Goal: Task Accomplishment & Management: Manage account settings

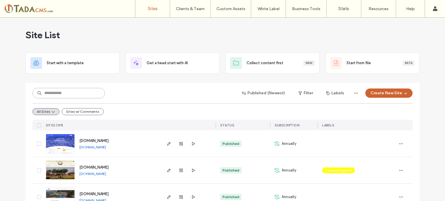
click at [70, 89] on input at bounding box center [68, 93] width 72 height 10
type input "******"
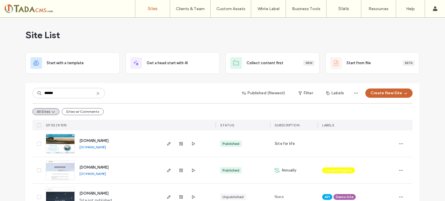
click at [65, 165] on img at bounding box center [60, 180] width 28 height 39
click at [67, 172] on img at bounding box center [60, 180] width 28 height 39
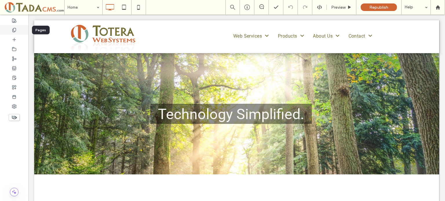
click at [16, 29] on use at bounding box center [13, 30] width 3 height 4
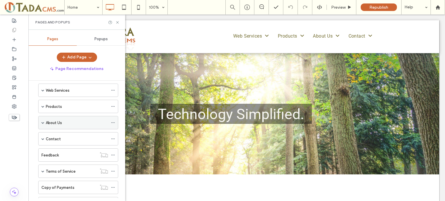
scroll to position [58, 0]
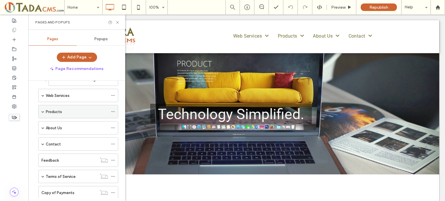
click at [45, 110] on div "Products" at bounding box center [78, 111] width 80 height 13
click at [43, 110] on span at bounding box center [42, 111] width 3 height 3
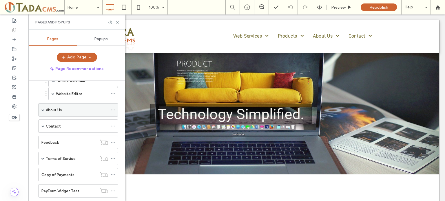
scroll to position [87, 0]
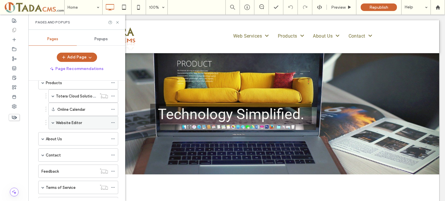
click at [51, 121] on div "Website Editor" at bounding box center [83, 122] width 70 height 13
click at [54, 121] on span at bounding box center [53, 122] width 3 height 3
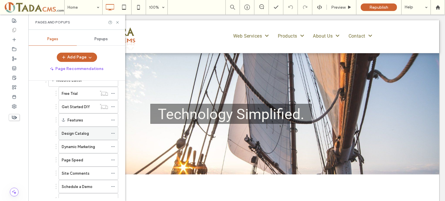
scroll to position [116, 0]
click at [71, 120] on label "Get Started DIY" at bounding box center [76, 121] width 28 height 10
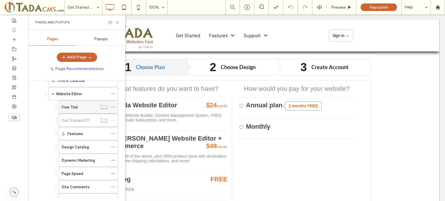
click at [72, 107] on label "Free Trial" at bounding box center [70, 107] width 16 height 10
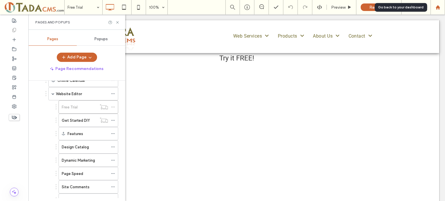
click at [435, 8] on icon at bounding box center [437, 7] width 5 height 5
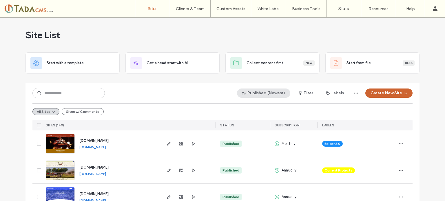
click at [255, 94] on button "Published (Newest)" at bounding box center [263, 93] width 53 height 9
click at [261, 125] on span "Created" at bounding box center [256, 128] width 15 height 6
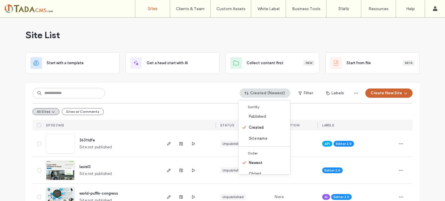
click at [159, 114] on div "All Sites Sites w/ Comments" at bounding box center [222, 111] width 380 height 17
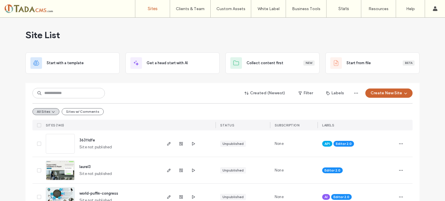
click at [60, 140] on link at bounding box center [60, 144] width 29 height 20
click at [399, 145] on icon "button" at bounding box center [401, 144] width 5 height 5
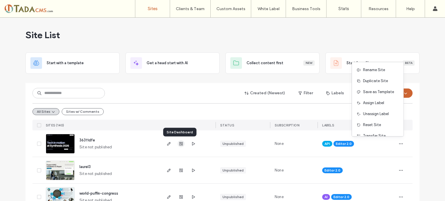
click at [179, 143] on icon "button" at bounding box center [181, 144] width 5 height 5
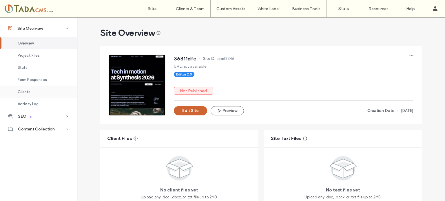
click at [21, 90] on span "Clients" at bounding box center [24, 92] width 13 height 4
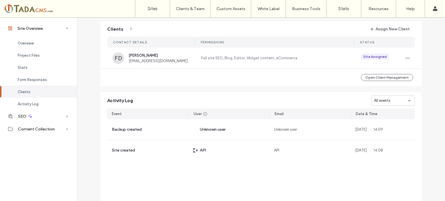
scroll to position [469, 0]
click at [152, 7] on label "Sites" at bounding box center [153, 8] width 10 height 5
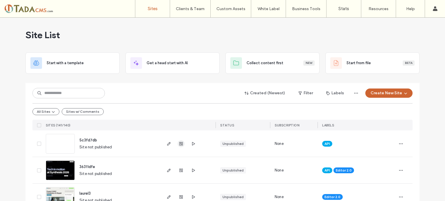
click at [179, 145] on icon "button" at bounding box center [181, 144] width 5 height 5
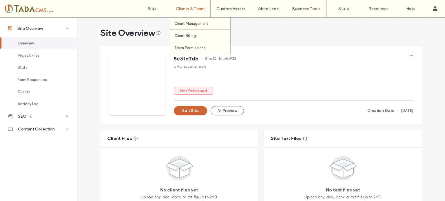
click at [185, 10] on label "Clients & Team" at bounding box center [190, 8] width 29 height 5
click at [189, 24] on label "Client Management" at bounding box center [191, 23] width 34 height 4
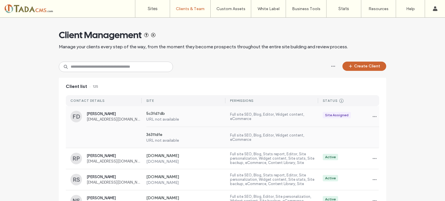
click at [91, 116] on span "[PERSON_NAME]" at bounding box center [114, 114] width 55 height 4
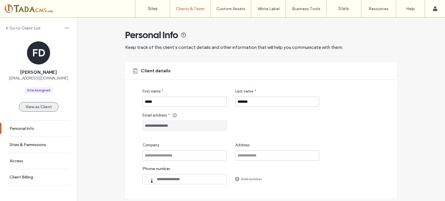
click at [29, 108] on button "View as Client" at bounding box center [39, 107] width 40 height 10
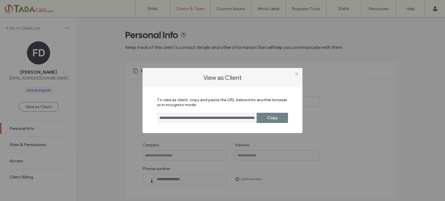
click at [268, 119] on button "Copy" at bounding box center [272, 118] width 31 height 10
drag, startPoint x: 297, startPoint y: 74, endPoint x: 299, endPoint y: 70, distance: 4.2
click at [297, 74] on use at bounding box center [296, 73] width 3 height 3
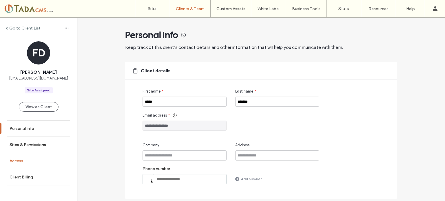
click at [11, 160] on label "Access" at bounding box center [17, 161] width 14 height 5
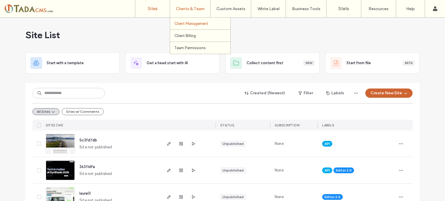
click at [195, 23] on label "Client Management" at bounding box center [191, 23] width 34 height 4
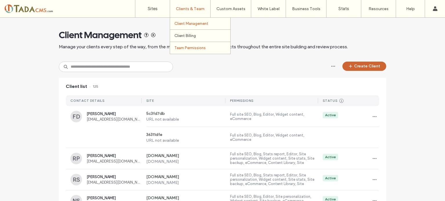
click at [184, 49] on label "Team Permissions" at bounding box center [189, 48] width 31 height 4
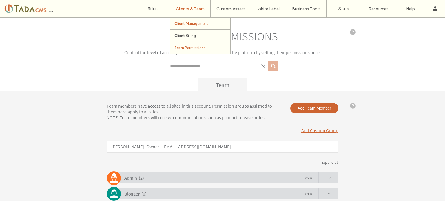
click at [187, 25] on label "Client Management" at bounding box center [191, 23] width 34 height 4
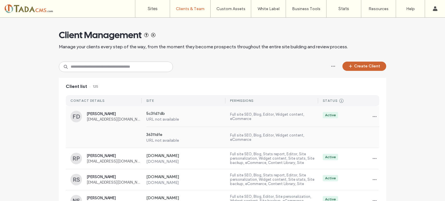
click at [96, 113] on span "Frank DePalma" at bounding box center [114, 114] width 55 height 4
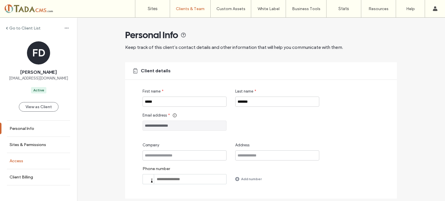
click at [16, 159] on label "Access" at bounding box center [17, 161] width 14 height 5
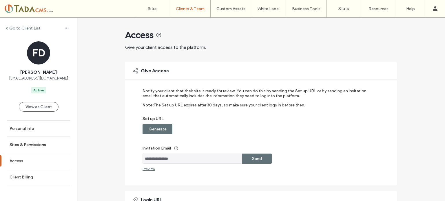
click at [156, 36] on icon at bounding box center [159, 35] width 6 height 6
click at [33, 143] on label "Sites & Permissions" at bounding box center [28, 145] width 37 height 5
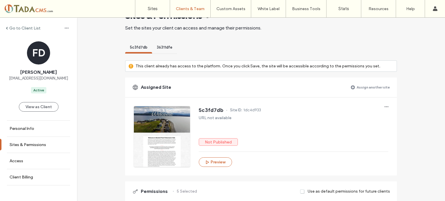
scroll to position [29, 0]
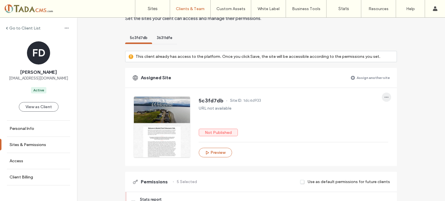
click at [387, 97] on span "button" at bounding box center [386, 97] width 9 height 9
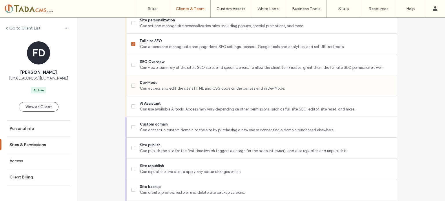
scroll to position [562, 0]
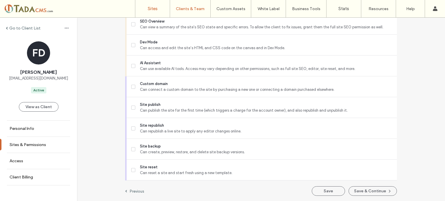
click at [154, 8] on label "Sites" at bounding box center [153, 8] width 10 height 5
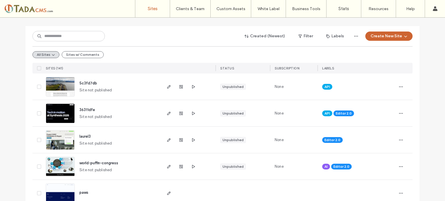
scroll to position [58, 0]
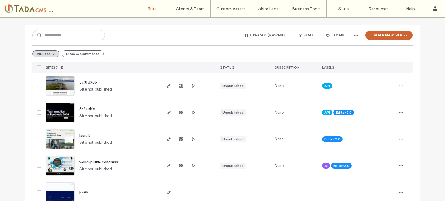
click at [63, 141] on img at bounding box center [60, 149] width 28 height 39
